Goal: Check status: Check status

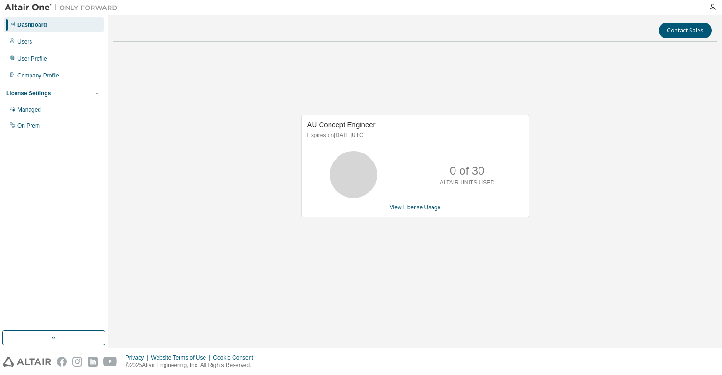
click at [194, 96] on div "AU Concept Engineer Expires on [DATE] UTC 0 of 30 ALTAIR UNITS USED View Licens…" at bounding box center [415, 171] width 604 height 244
